Goal: Information Seeking & Learning: Learn about a topic

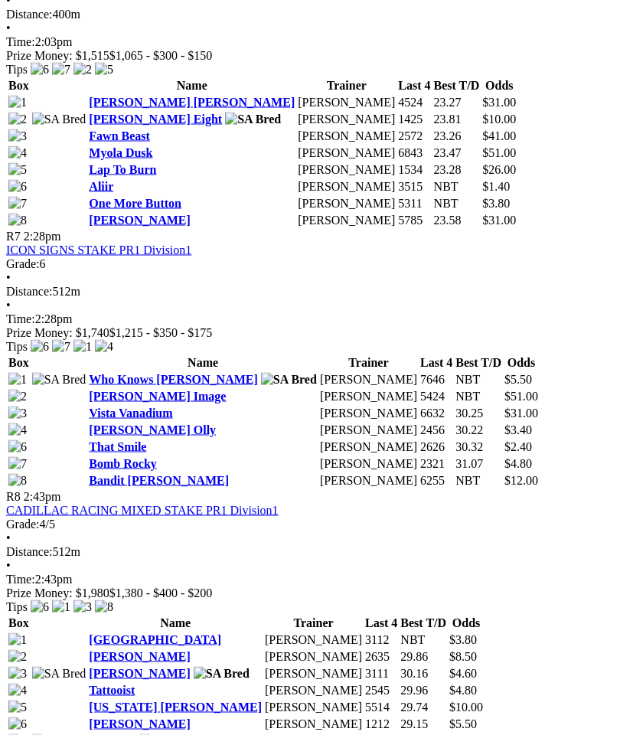
scroll to position [2157, 0]
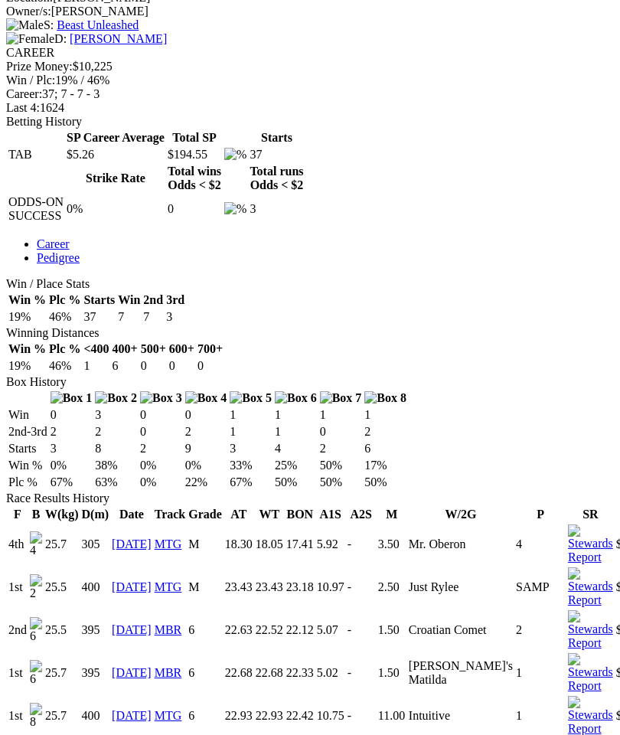
scroll to position [618, 0]
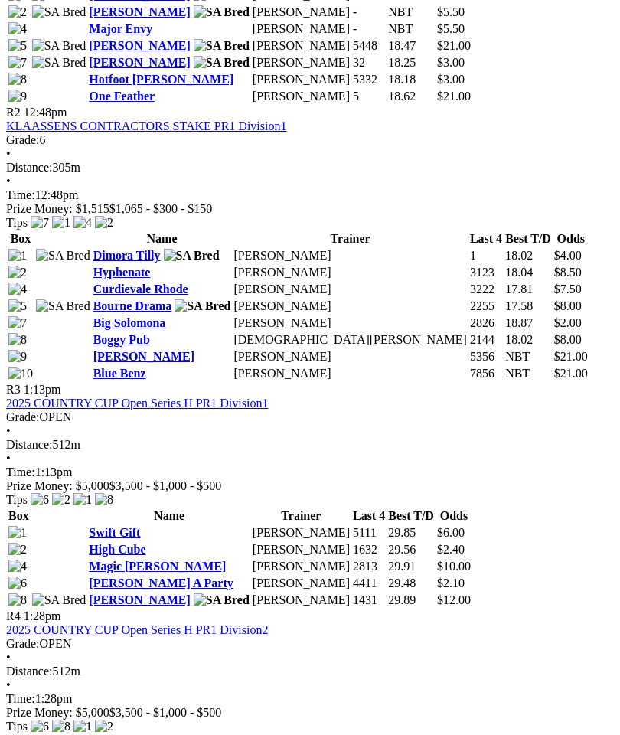
scroll to position [993, 0]
